Goal: Communication & Community: Ask a question

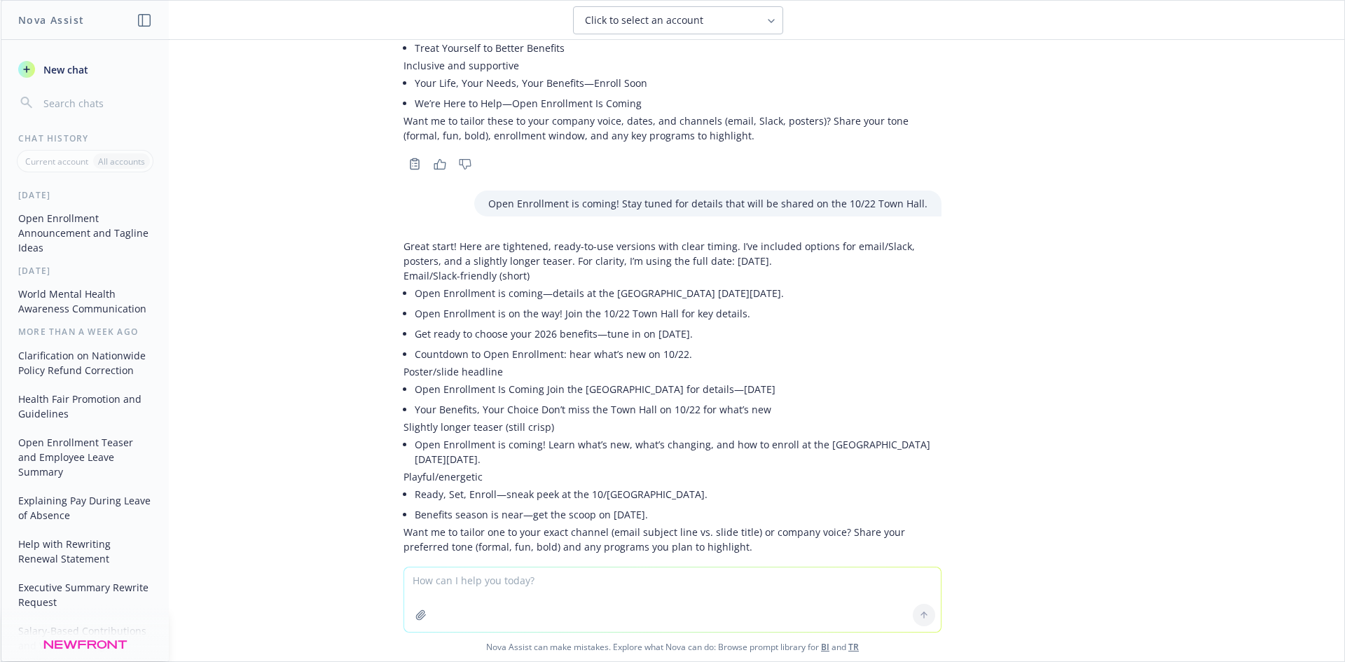
scroll to position [700, 0]
